Goal: Consume media (video, audio): Consume media (video, audio)

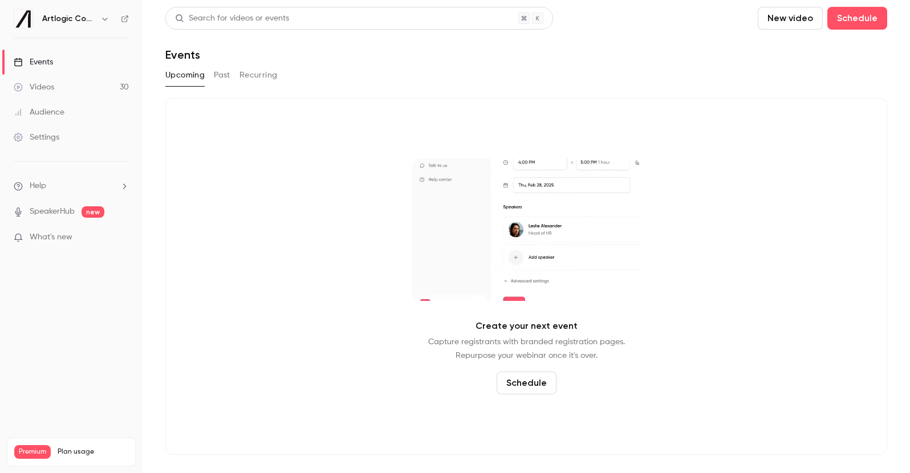
click at [104, 86] on link "Videos 30" at bounding box center [71, 87] width 143 height 25
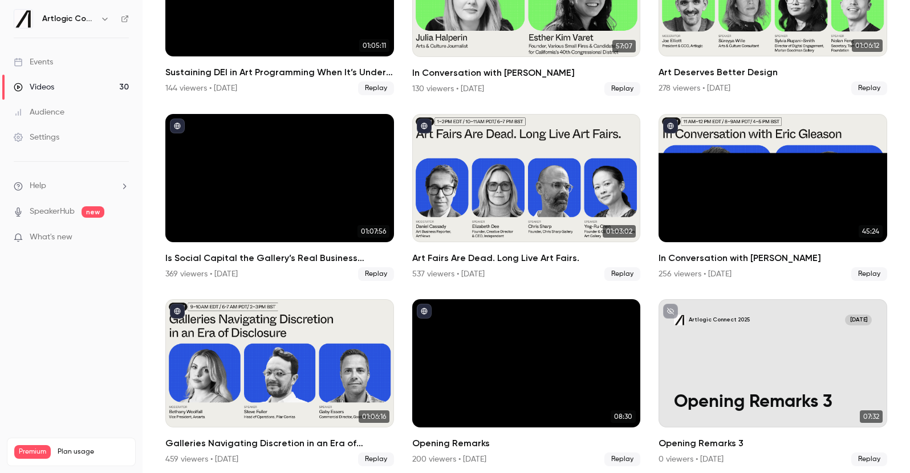
scroll to position [878, 0]
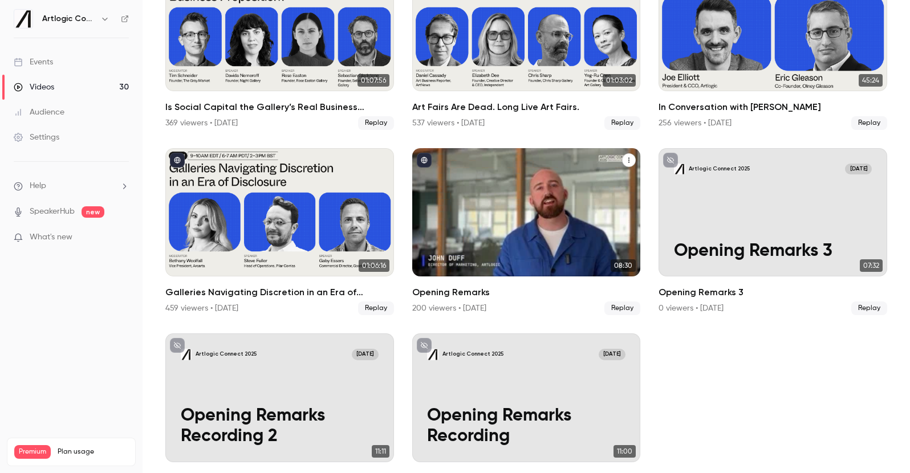
click at [521, 269] on link "08:30 Opening Remarks 200 viewers • [DATE] Replay" at bounding box center [526, 231] width 229 height 167
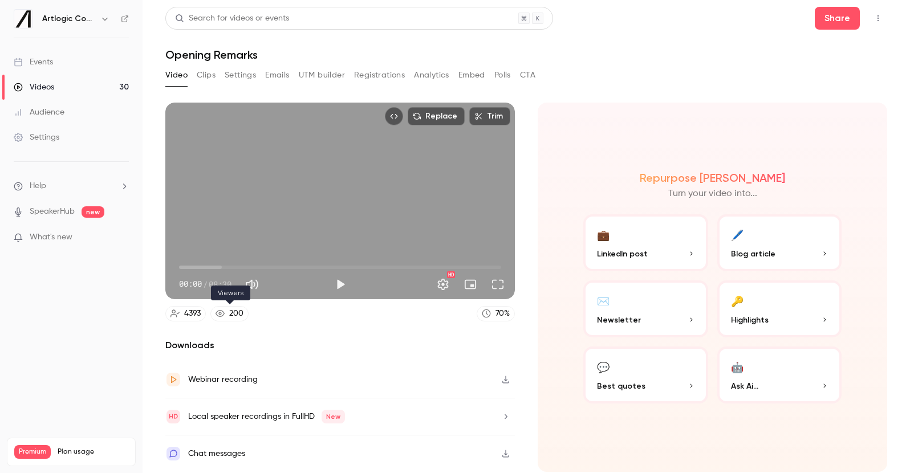
click at [240, 309] on div "200" at bounding box center [236, 314] width 14 height 12
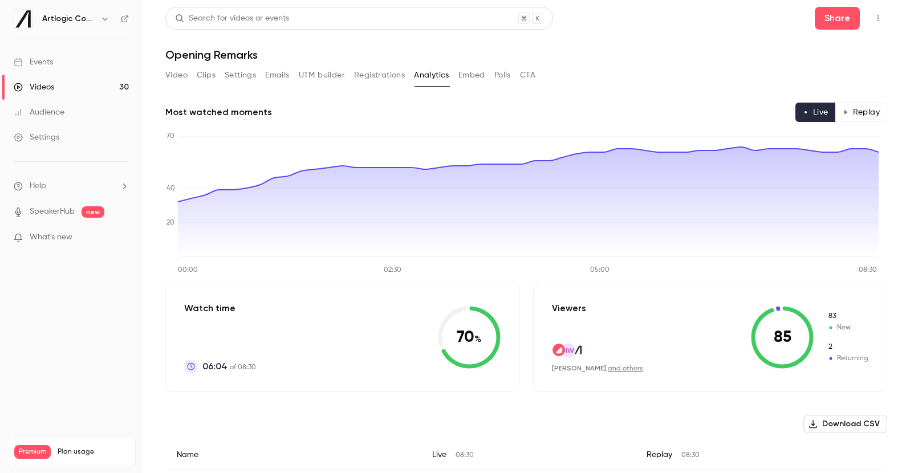
click at [852, 417] on button "Download CSV" at bounding box center [846, 424] width 84 height 18
click at [71, 129] on link "Settings" at bounding box center [71, 137] width 143 height 25
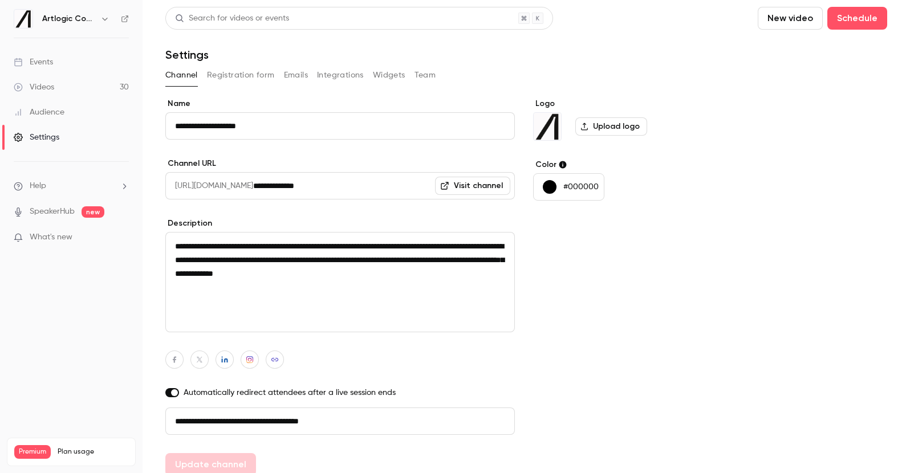
click at [59, 117] on div "Audience" at bounding box center [39, 112] width 51 height 11
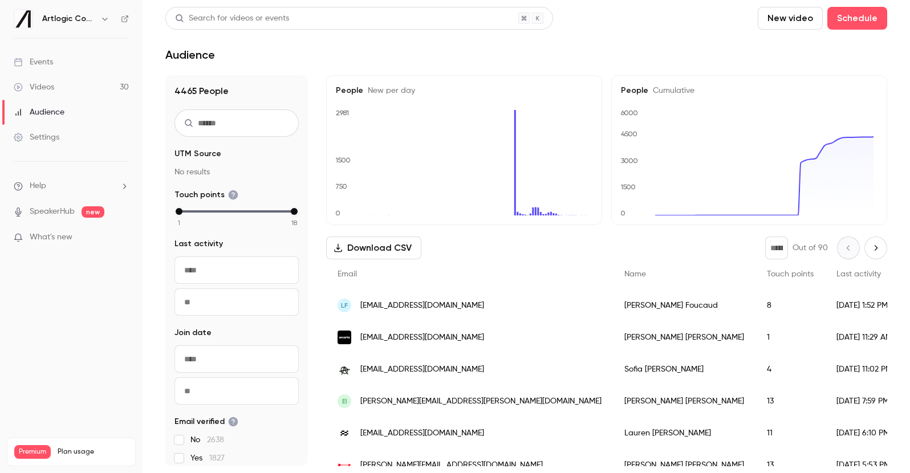
click at [85, 89] on link "Videos 30" at bounding box center [71, 87] width 143 height 25
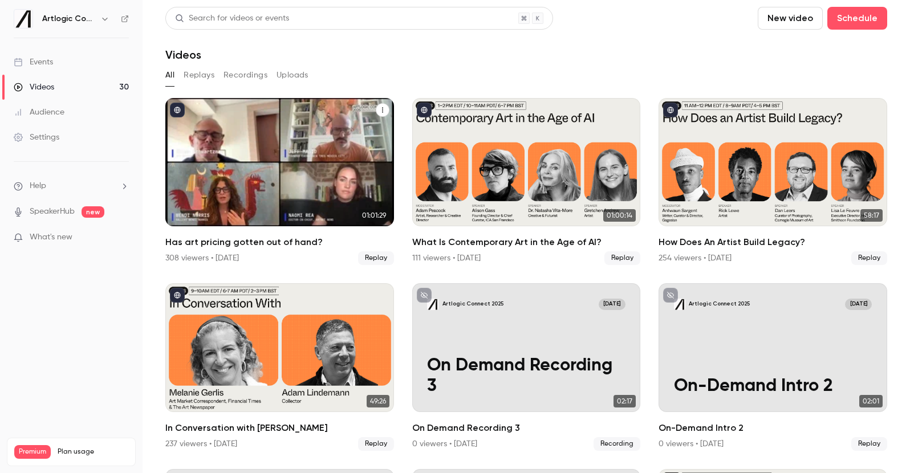
click at [237, 145] on div "Has art pricing gotten out of hand?" at bounding box center [279, 162] width 229 height 128
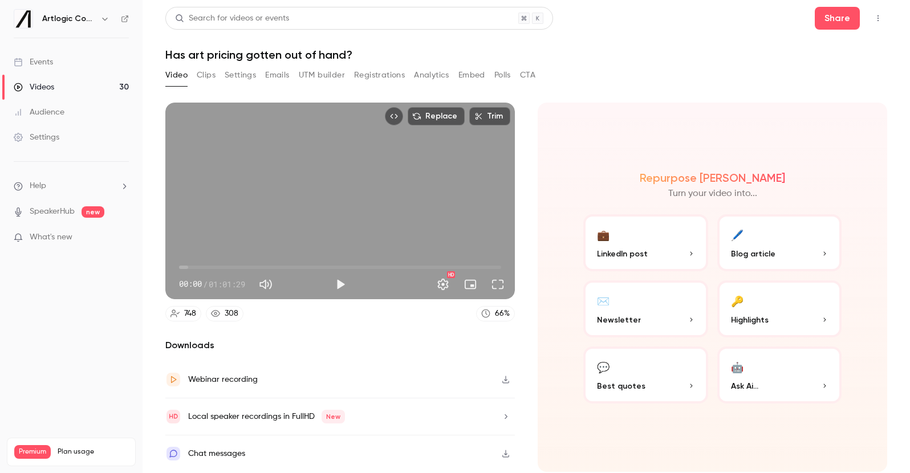
click at [233, 315] on div "308" at bounding box center [232, 314] width 14 height 12
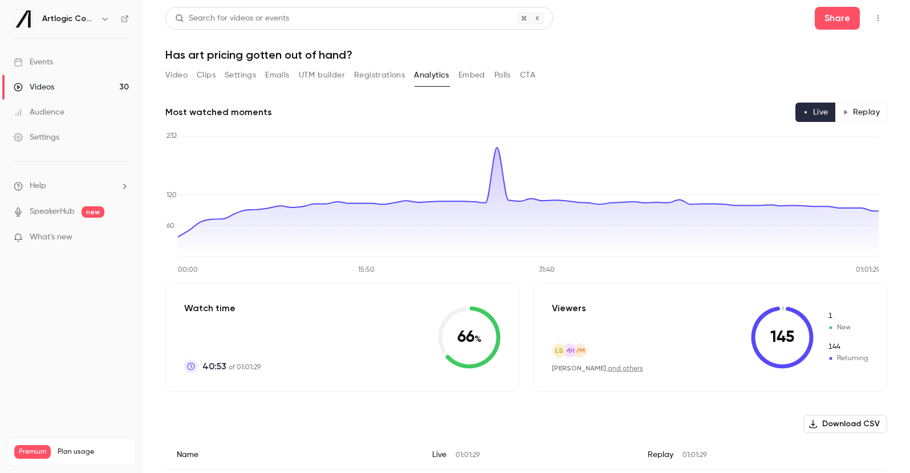
click at [780, 335] on icon at bounding box center [782, 337] width 63 height 63
click at [851, 121] on button "Replay" at bounding box center [862, 112] width 52 height 19
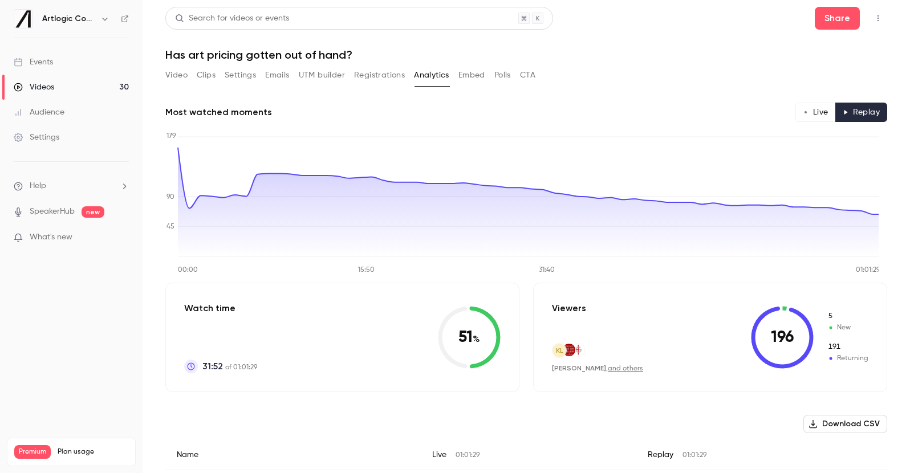
click at [814, 112] on button "Live" at bounding box center [816, 112] width 40 height 19
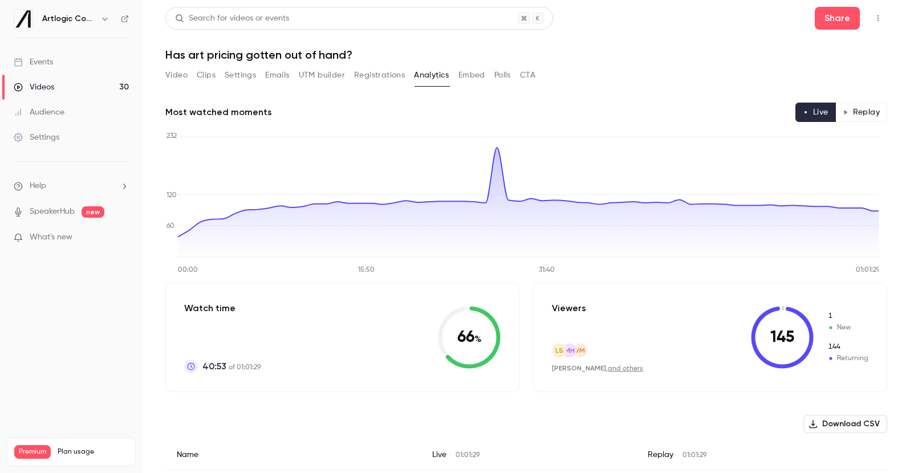
click at [848, 114] on button "Replay" at bounding box center [862, 112] width 52 height 19
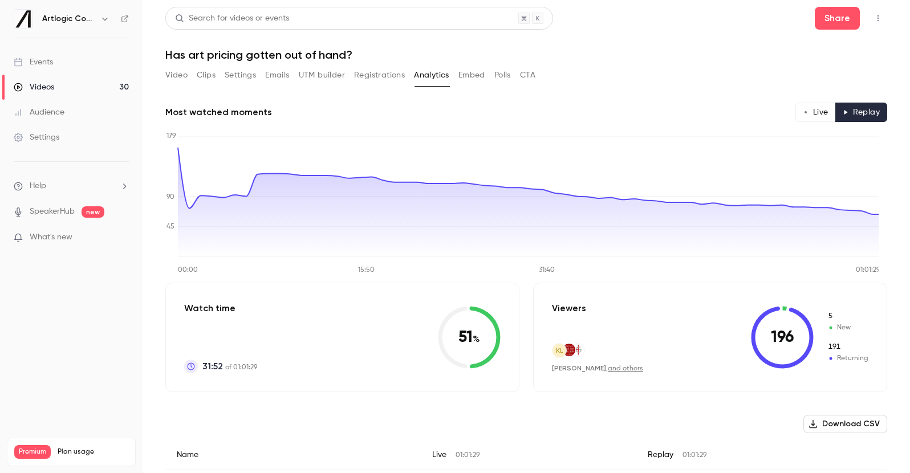
click at [818, 113] on button "Live" at bounding box center [816, 112] width 40 height 19
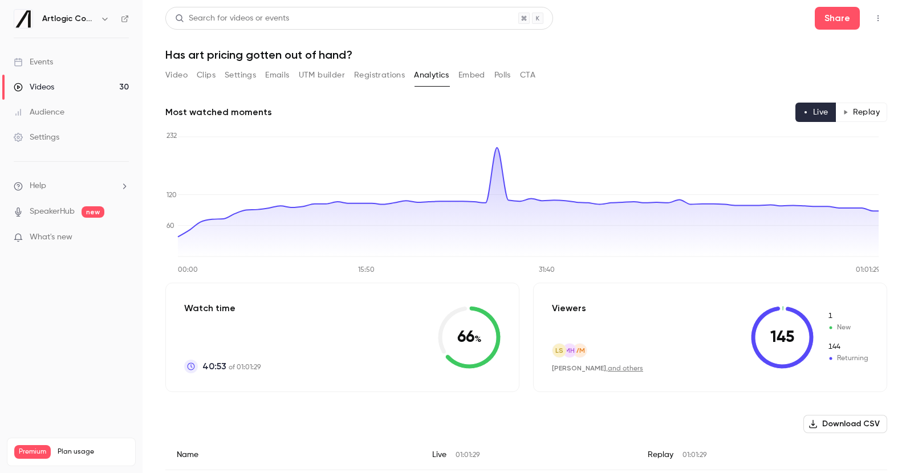
click at [842, 114] on button "Replay" at bounding box center [862, 112] width 52 height 19
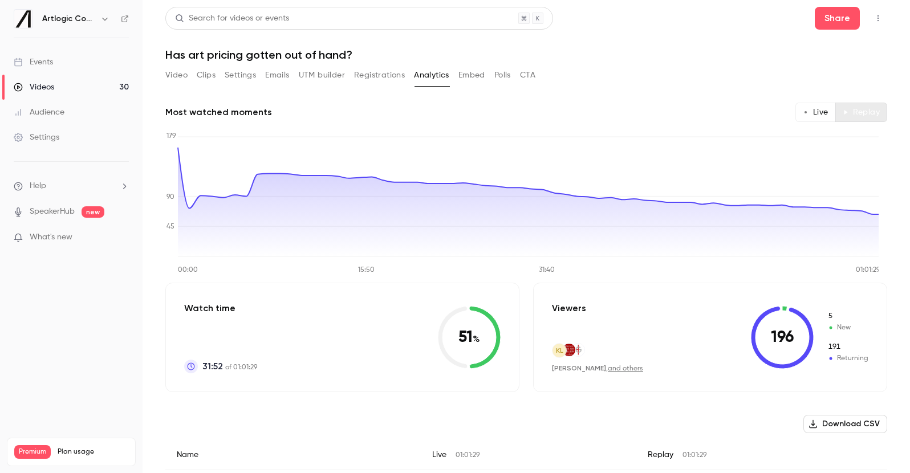
type button "replay"
click at [801, 113] on button "Live" at bounding box center [816, 112] width 40 height 19
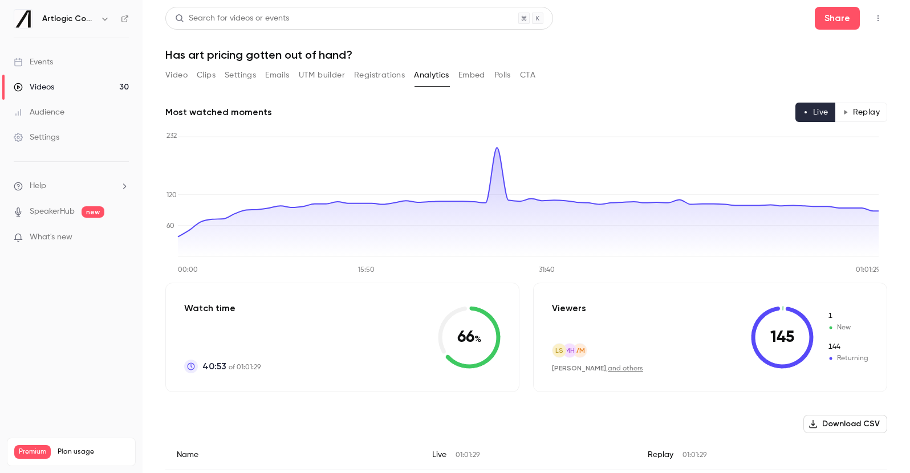
type button "live"
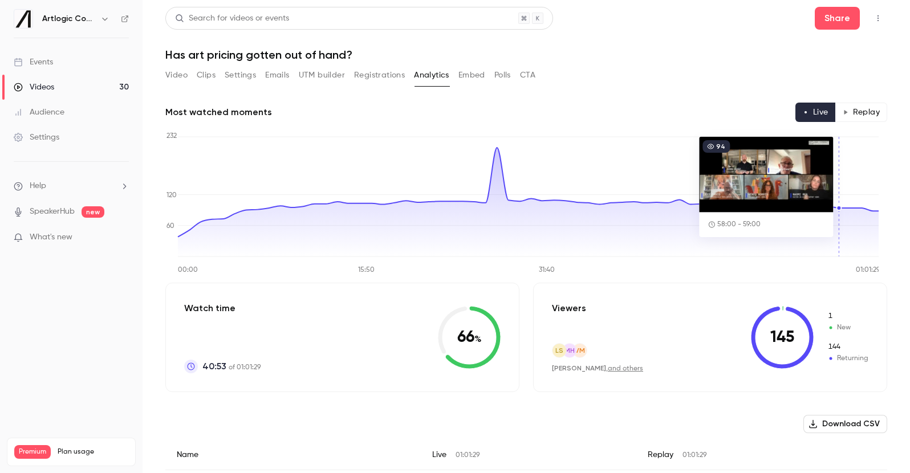
click at [177, 73] on button "Video" at bounding box center [176, 75] width 22 height 18
